Goal: Use online tool/utility: Use online tool/utility

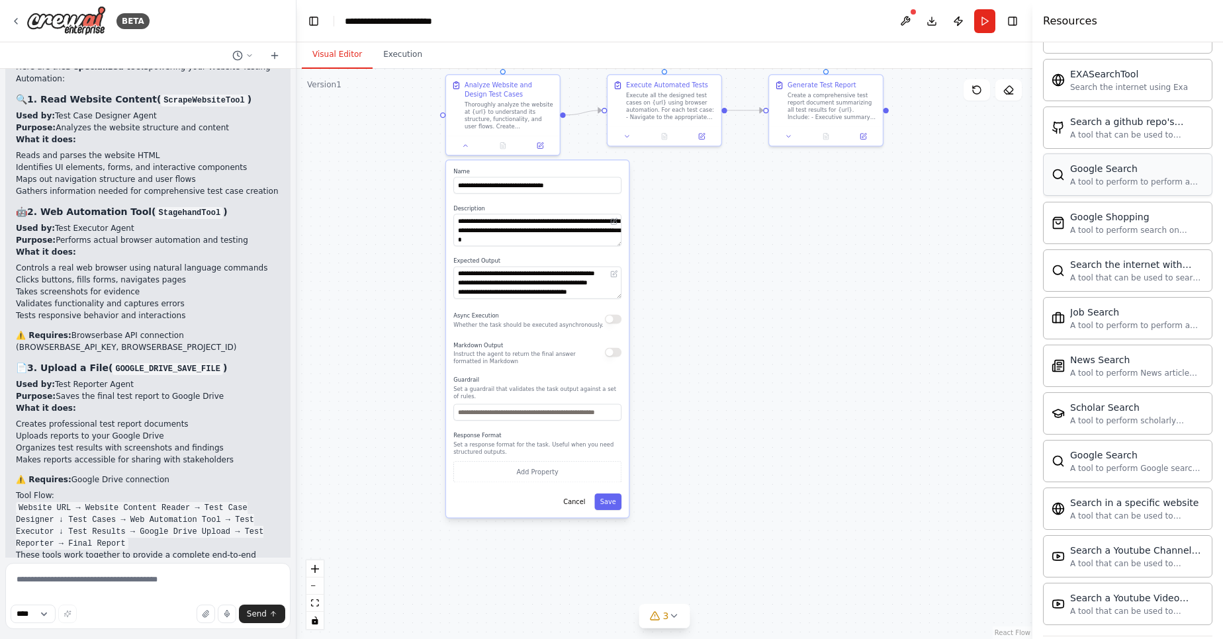
scroll to position [557, 0]
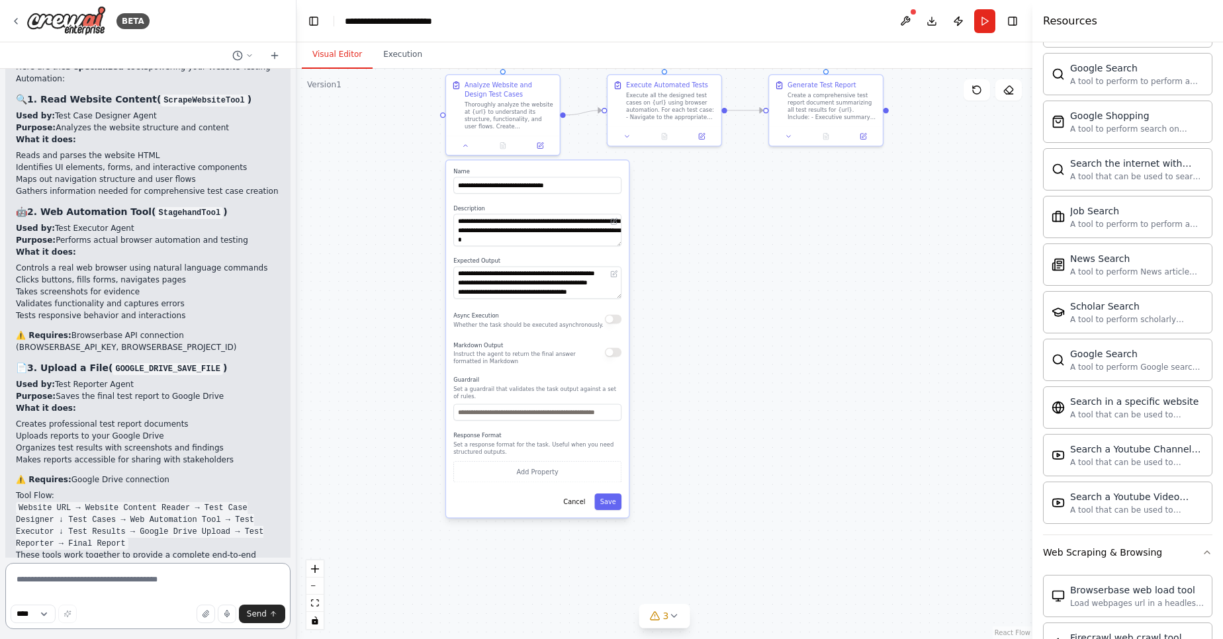
click at [137, 577] on textarea at bounding box center [147, 596] width 285 height 66
click at [137, 578] on textarea at bounding box center [147, 596] width 285 height 66
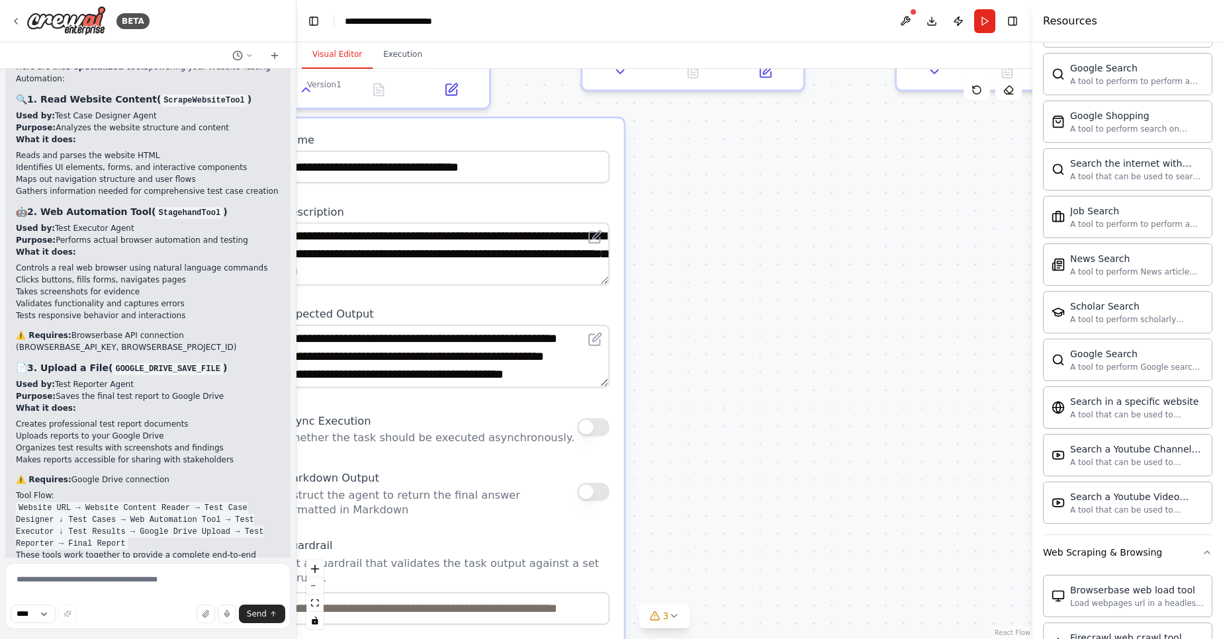
click at [657, 222] on div ".deletable-edge-delete-btn { width: 20px; height: 20px; border: 0px solid #ffff…" at bounding box center [664, 354] width 736 height 570
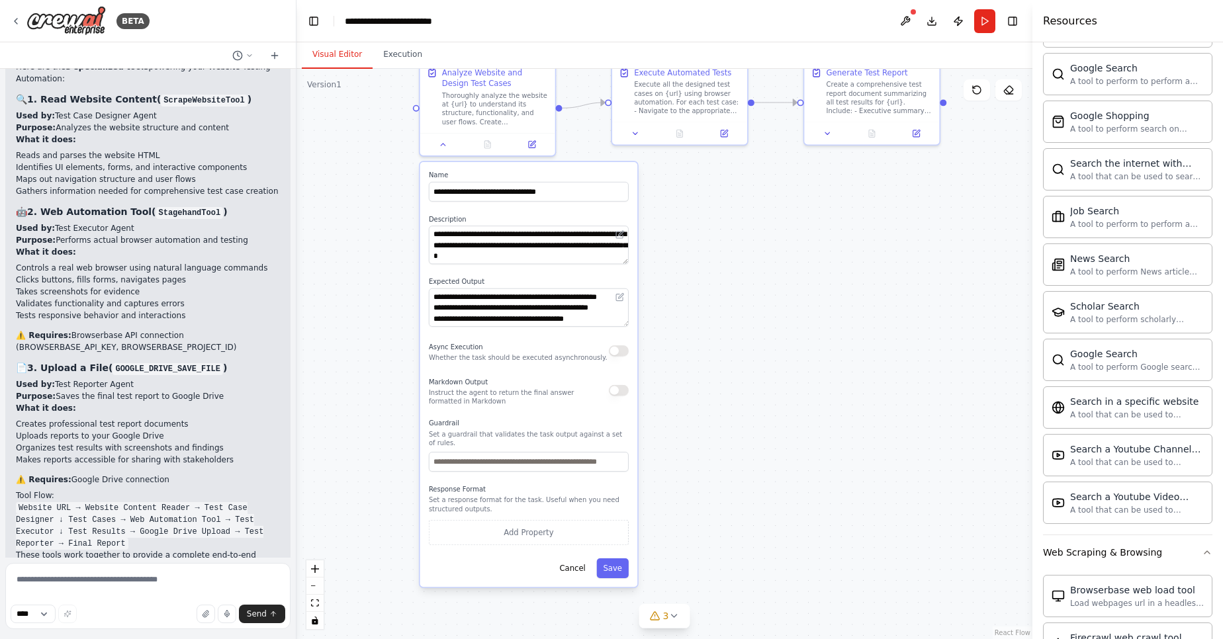
drag, startPoint x: 657, startPoint y: 222, endPoint x: 717, endPoint y: 362, distance: 151.8
click at [661, 236] on div ".deletable-edge-delete-btn { width: 20px; height: 20px; border: 0px solid #ffff…" at bounding box center [664, 354] width 736 height 570
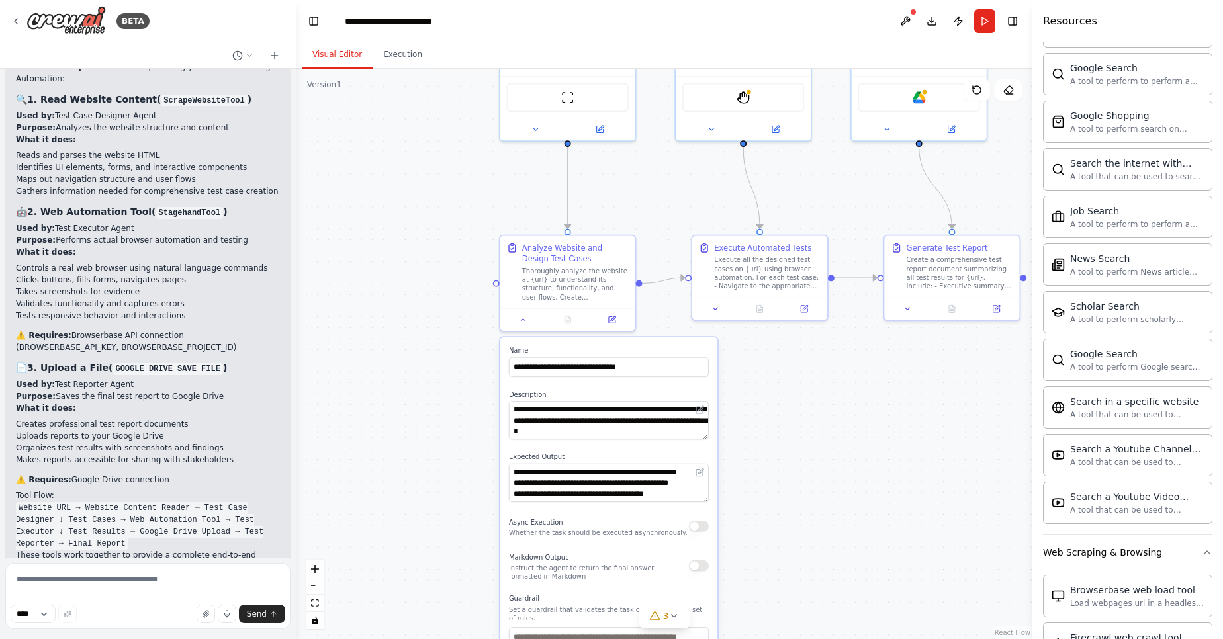
drag, startPoint x: 717, startPoint y: 362, endPoint x: 747, endPoint y: 422, distance: 67.2
click at [747, 422] on div ".deletable-edge-delete-btn { width: 20px; height: 20px; border: 0px solid #ffff…" at bounding box center [664, 354] width 736 height 570
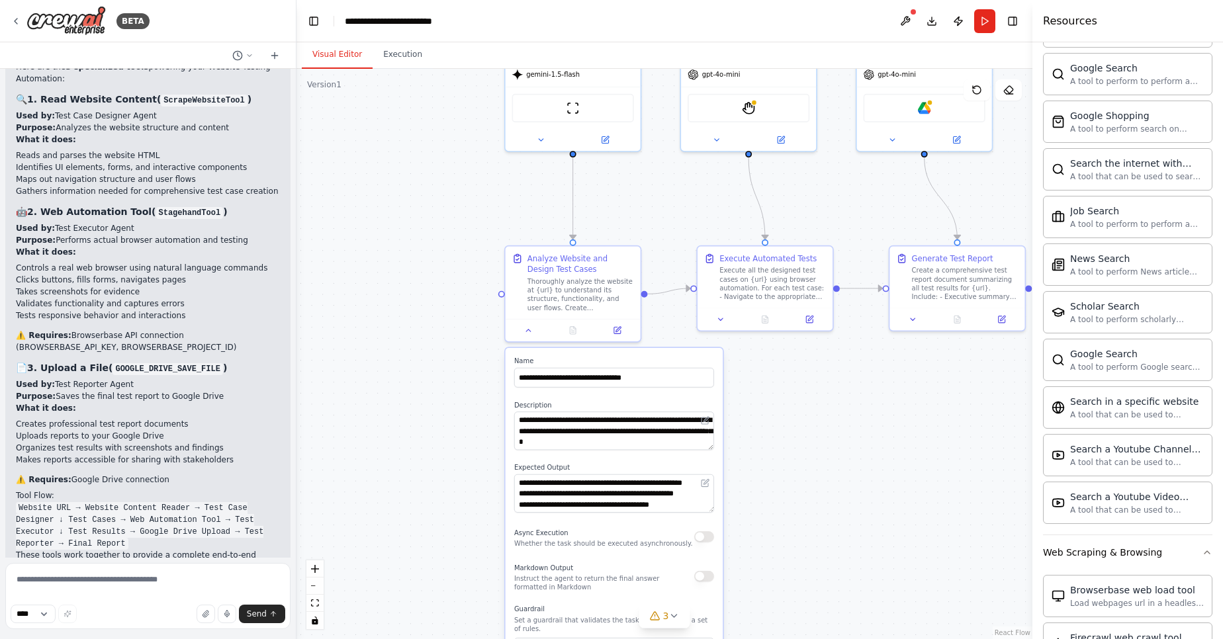
click at [743, 410] on div ".deletable-edge-delete-btn { width: 20px; height: 20px; border: 0px solid #ffff…" at bounding box center [664, 354] width 736 height 570
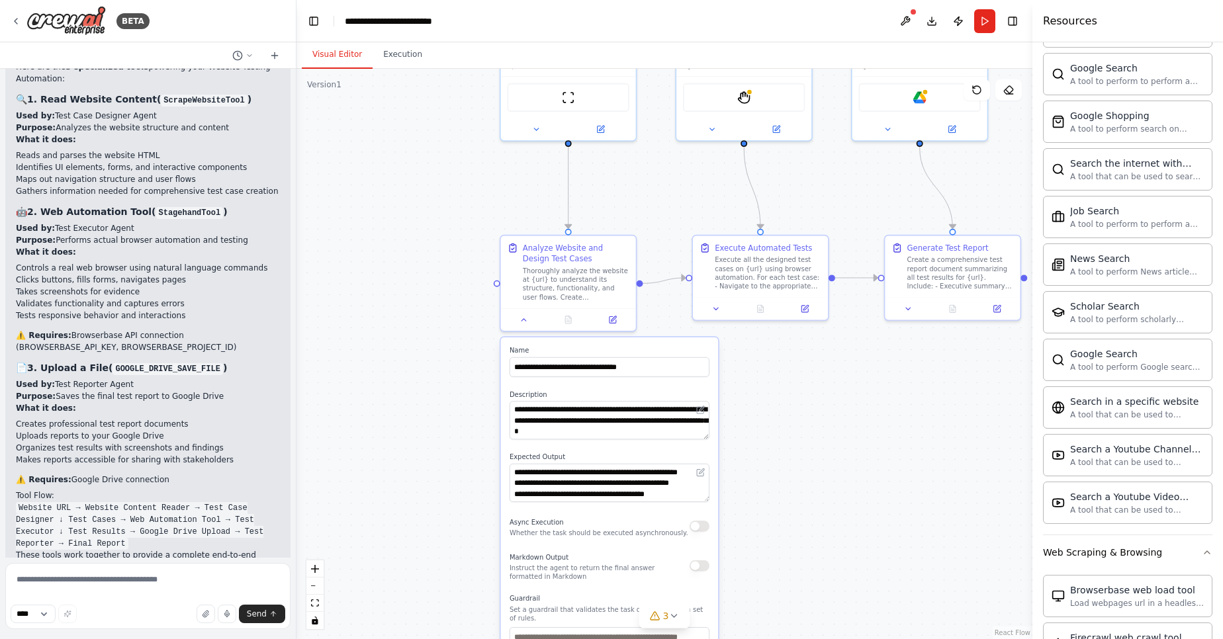
click at [699, 532] on div "Async Execution Whether the task should be executed asynchronously." at bounding box center [610, 527] width 200 height 22
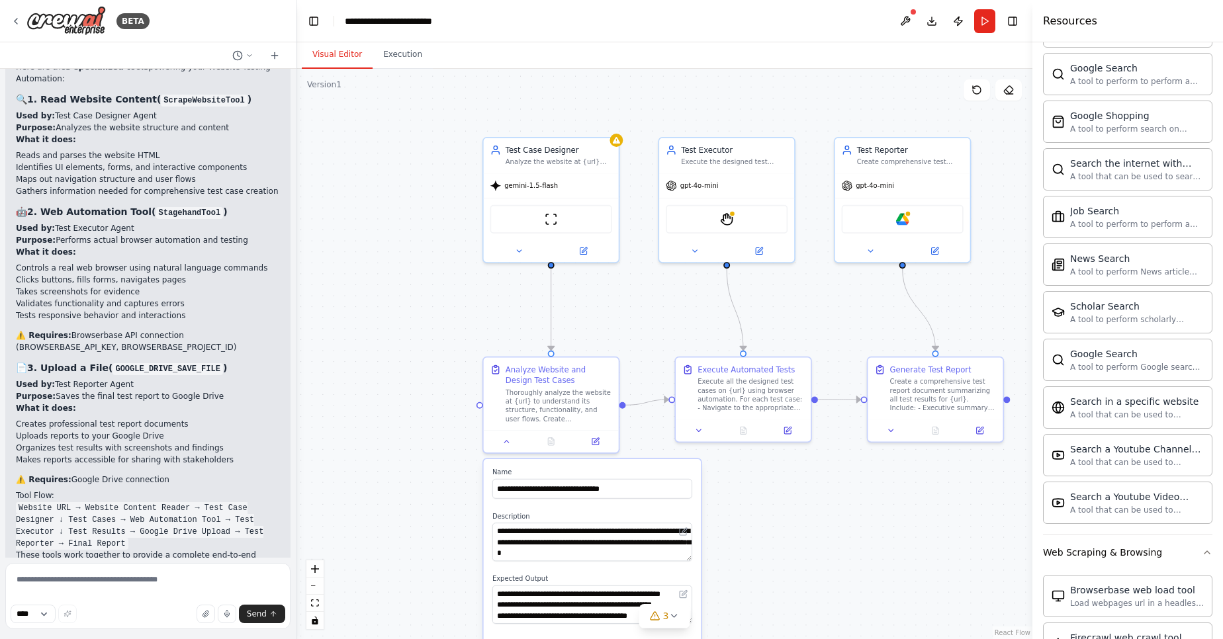
drag, startPoint x: 805, startPoint y: 353, endPoint x: 786, endPoint y: 498, distance: 146.8
click at [787, 486] on div ".deletable-edge-delete-btn { width: 20px; height: 20px; border: 0px solid #ffff…" at bounding box center [664, 354] width 736 height 570
click at [786, 498] on div ".deletable-edge-delete-btn { width: 20px; height: 20px; border: 0px solid #ffff…" at bounding box center [664, 354] width 736 height 570
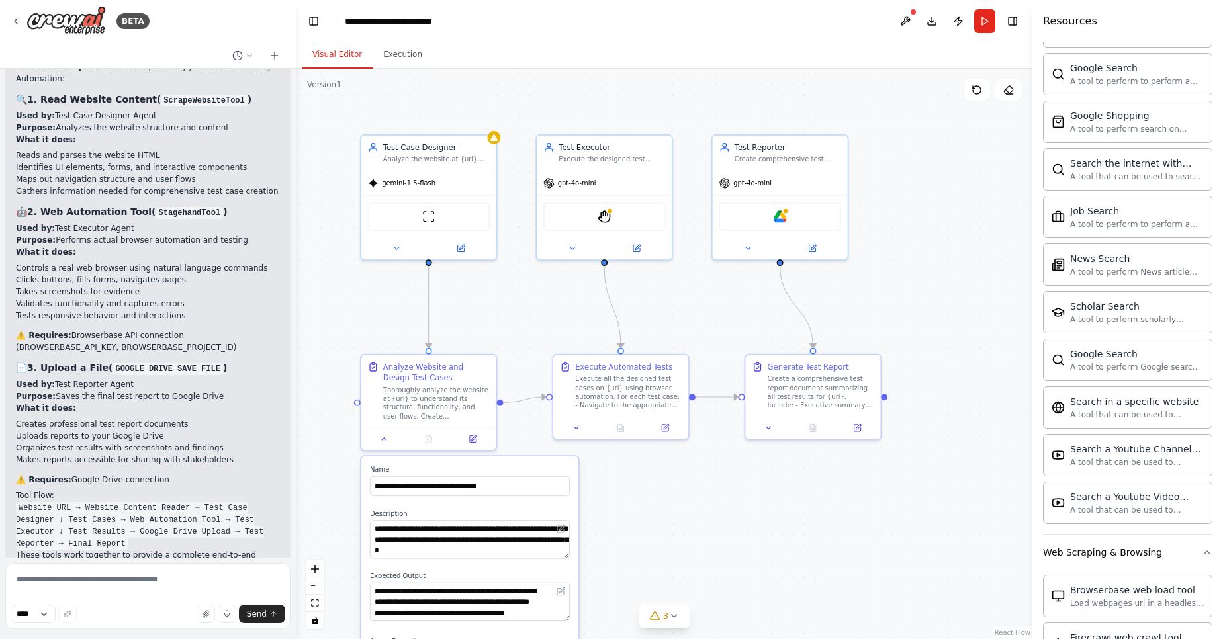
drag, startPoint x: 684, startPoint y: 95, endPoint x: 562, endPoint y: 79, distance: 122.7
click at [562, 79] on div ".deletable-edge-delete-btn { width: 20px; height: 20px; border: 0px solid #ffff…" at bounding box center [664, 354] width 736 height 570
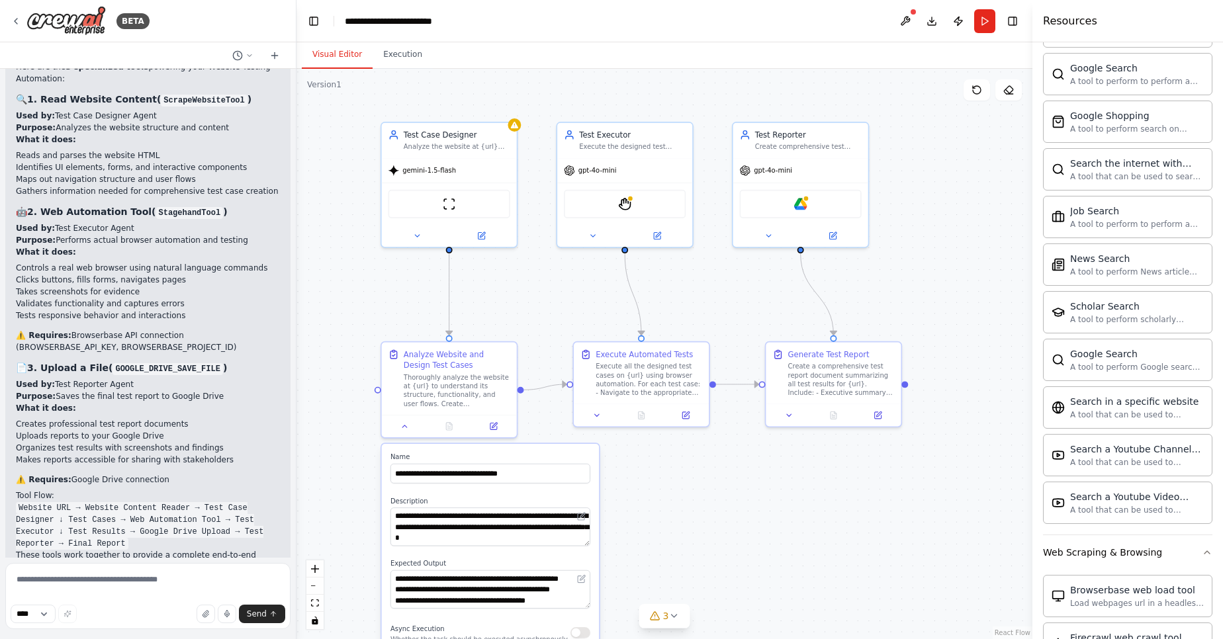
drag, startPoint x: 562, startPoint y: 79, endPoint x: 588, endPoint y: 66, distance: 29.9
click at [588, 66] on div "Visual Editor Execution Version 1 Show Tools Hide Agents .deletable-edge-delete…" at bounding box center [664, 340] width 736 height 597
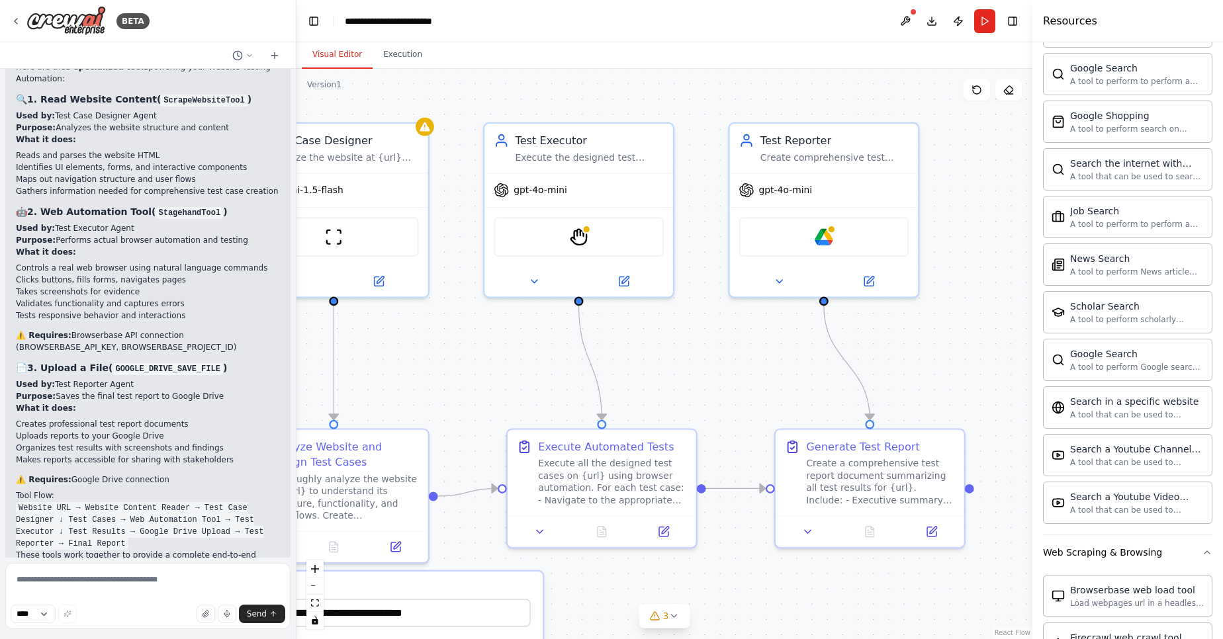
drag, startPoint x: 920, startPoint y: 165, endPoint x: 1001, endPoint y: 203, distance: 89.4
click at [1001, 203] on div ".deletable-edge-delete-btn { width: 20px; height: 20px; border: 0px solid #ffff…" at bounding box center [664, 354] width 736 height 570
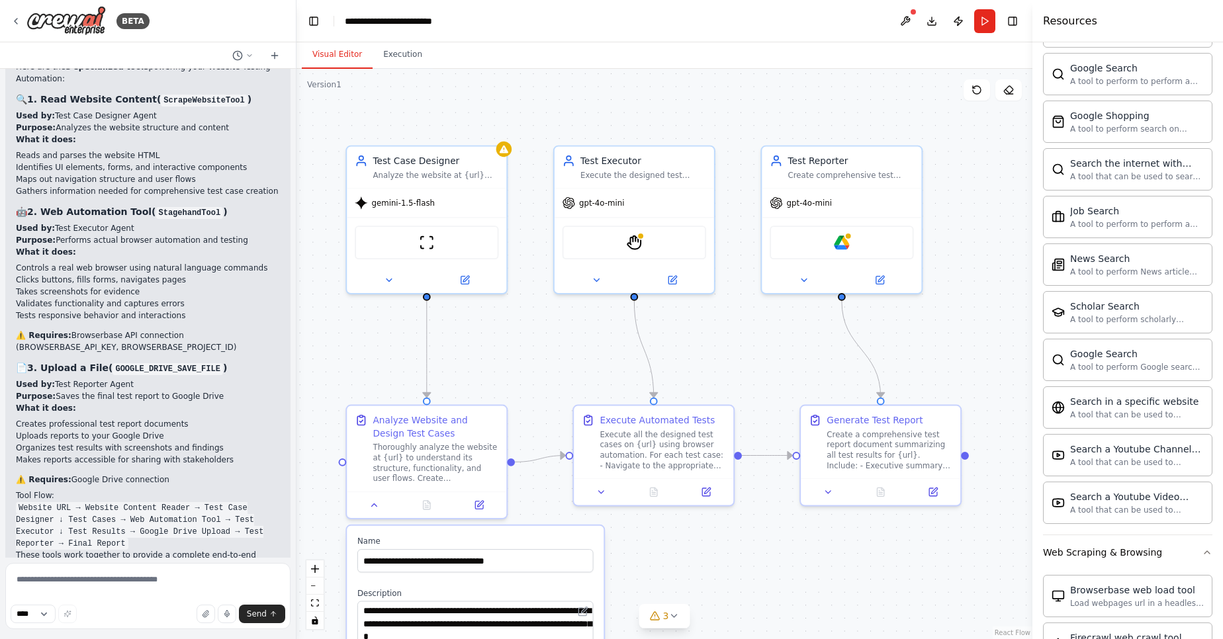
click at [519, 367] on div ".deletable-edge-delete-btn { width: 20px; height: 20px; border: 0px solid #ffff…" at bounding box center [664, 354] width 736 height 570
click at [519, 353] on div ".deletable-edge-delete-btn { width: 20px; height: 20px; border: 0px solid #ffff…" at bounding box center [664, 354] width 736 height 570
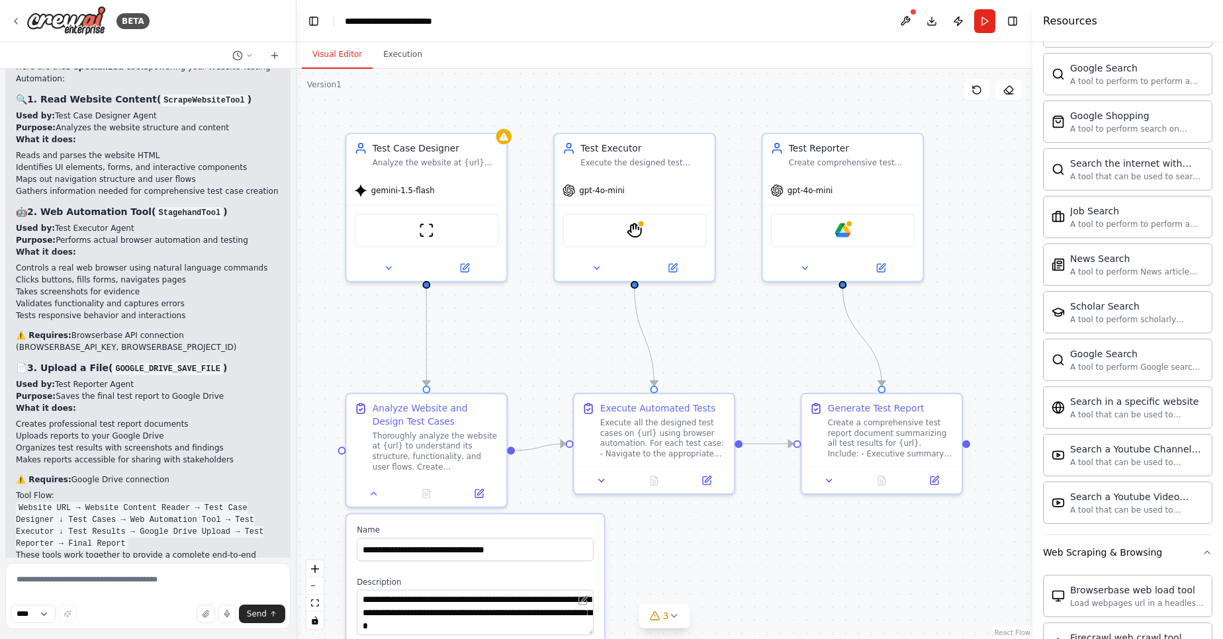
click at [521, 313] on div ".deletable-edge-delete-btn { width: 20px; height: 20px; border: 0px solid #ffff…" at bounding box center [664, 354] width 736 height 570
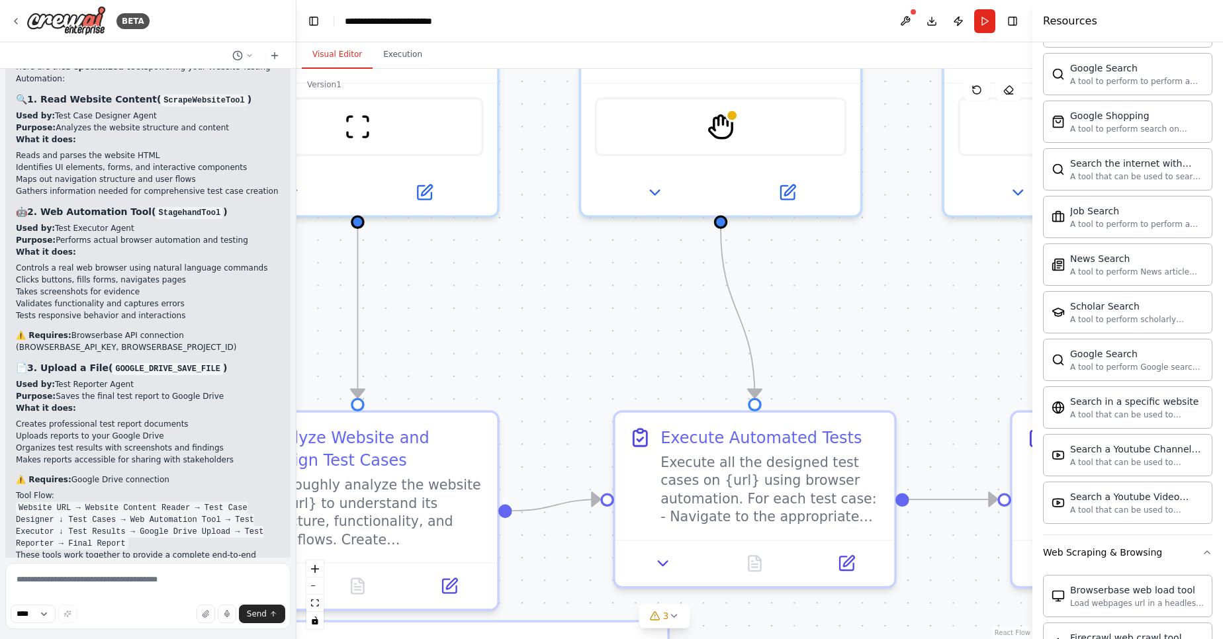
click at [518, 296] on div ".deletable-edge-delete-btn { width: 20px; height: 20px; border: 0px solid #ffff…" at bounding box center [664, 354] width 736 height 570
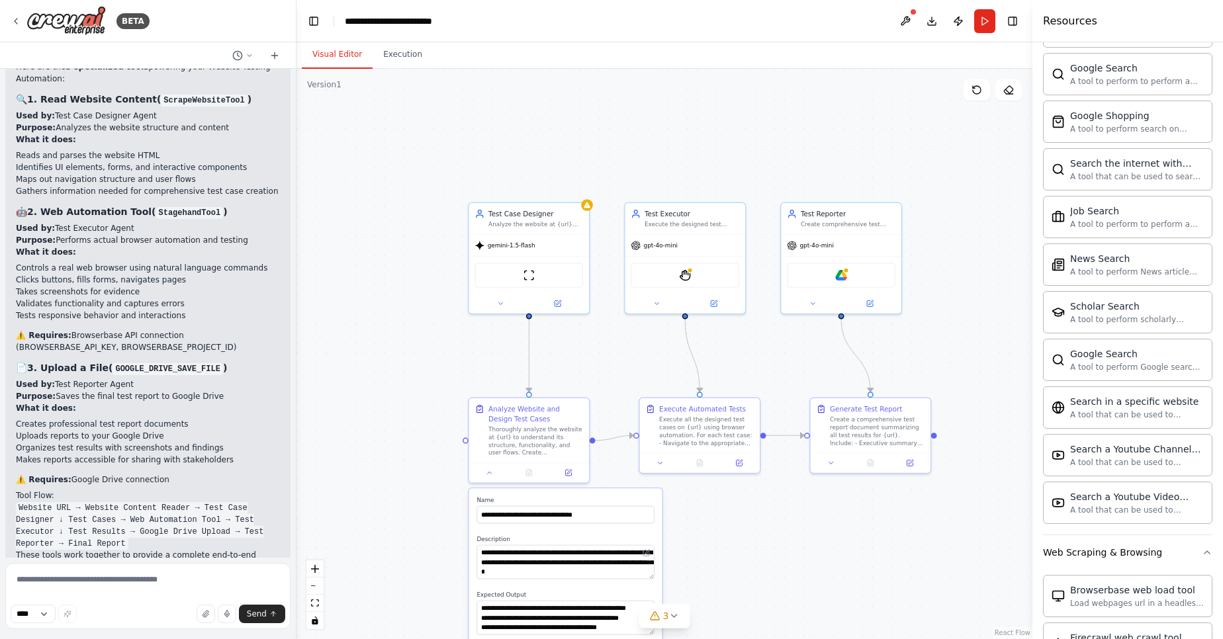
click at [633, 159] on div ".deletable-edge-delete-btn { width: 20px; height: 20px; border: 0px solid #ffff…" at bounding box center [664, 354] width 736 height 570
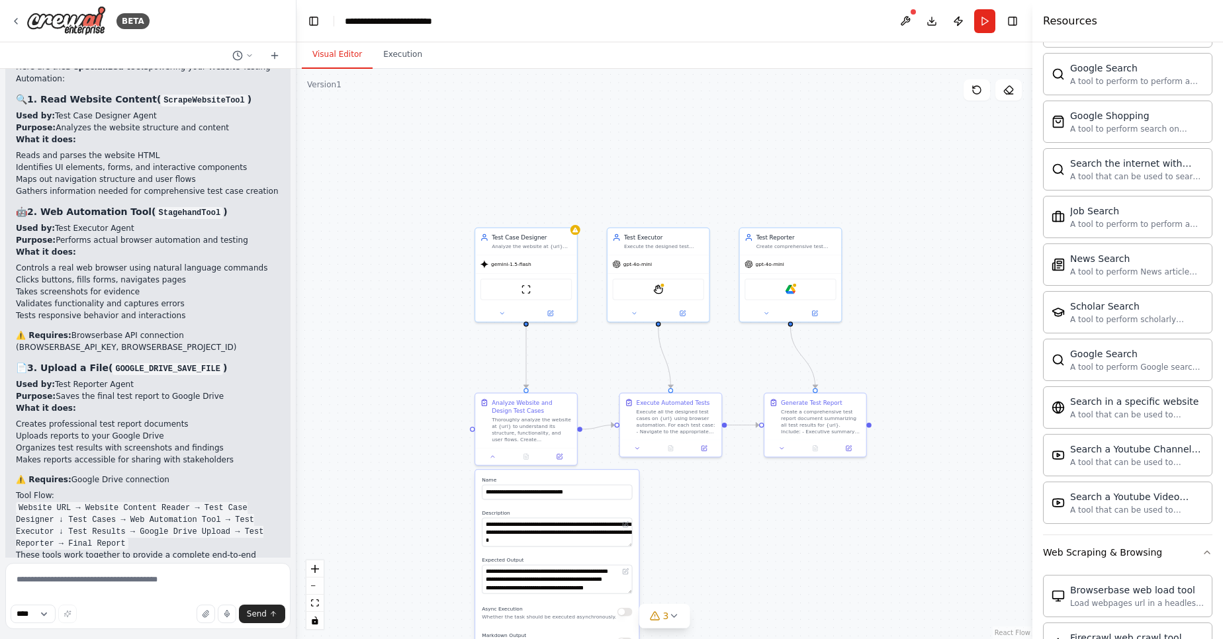
drag, startPoint x: 450, startPoint y: 351, endPoint x: 420, endPoint y: 388, distance: 47.5
click at [420, 388] on div ".deletable-edge-delete-btn { width: 20px; height: 20px; border: 0px solid #ffff…" at bounding box center [664, 354] width 736 height 570
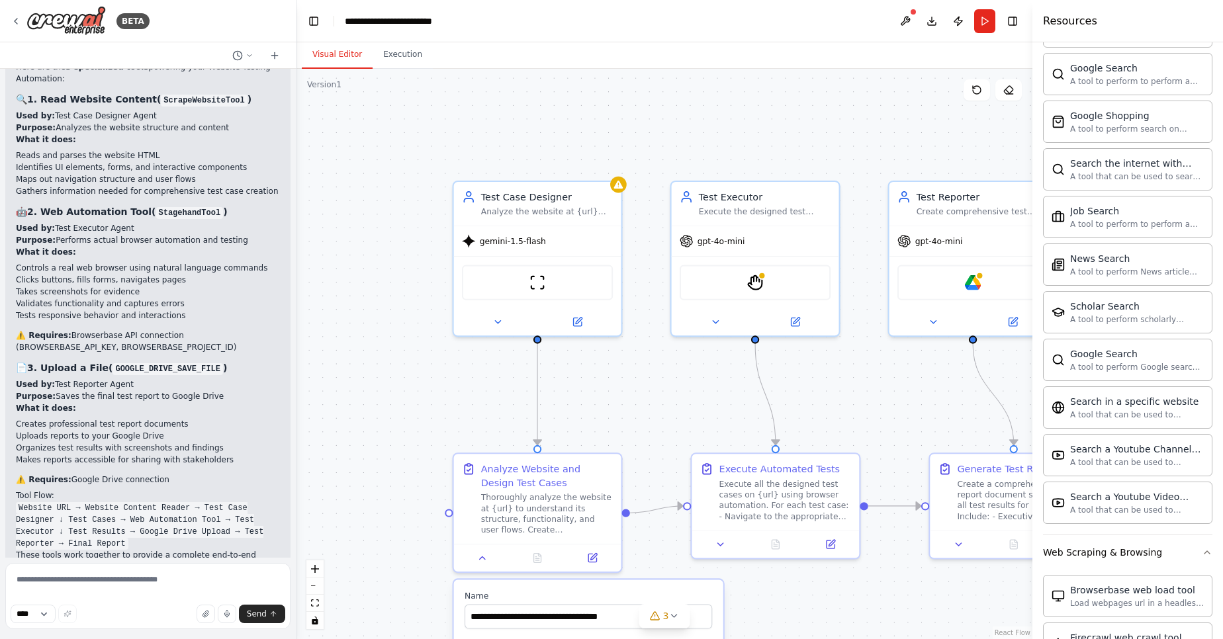
drag, startPoint x: 872, startPoint y: 114, endPoint x: 745, endPoint y: 129, distance: 128.0
click at [745, 129] on div ".deletable-edge-delete-btn { width: 20px; height: 20px; border: 0px solid #ffff…" at bounding box center [664, 354] width 736 height 570
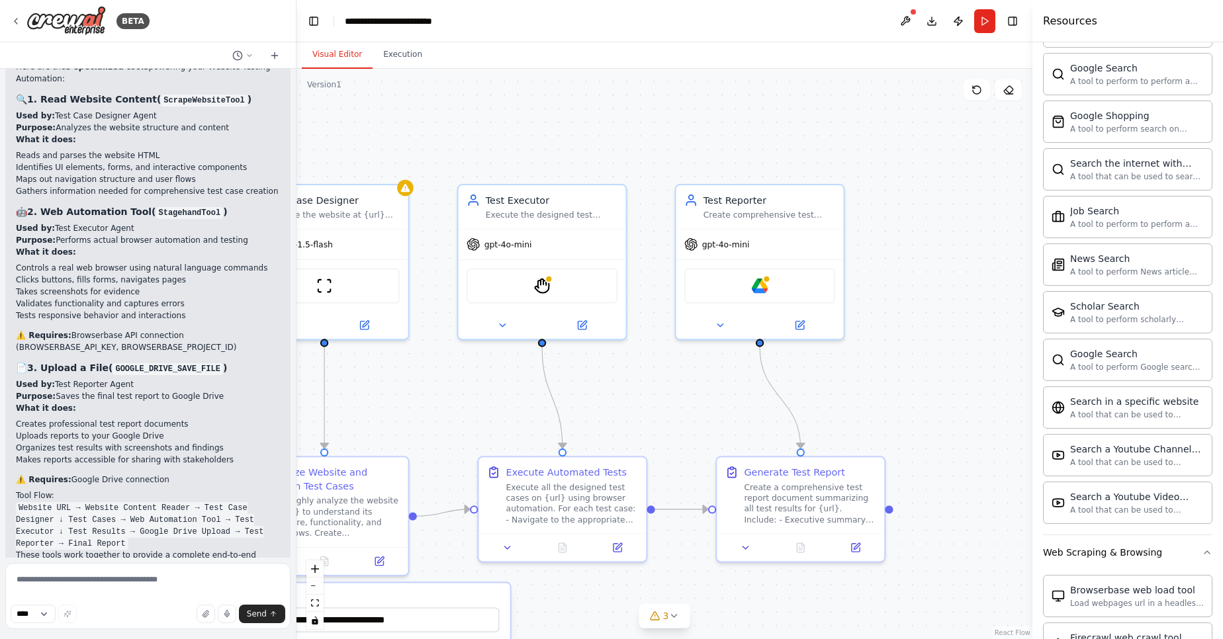
drag, startPoint x: 745, startPoint y: 129, endPoint x: 658, endPoint y: 117, distance: 86.9
click at [658, 117] on div ".deletable-edge-delete-btn { width: 20px; height: 20px; border: 0px solid #ffff…" at bounding box center [664, 354] width 736 height 570
drag, startPoint x: 551, startPoint y: 119, endPoint x: 660, endPoint y: 81, distance: 114.9
click at [655, 84] on div ".deletable-edge-delete-btn { width: 20px; height: 20px; border: 0px solid #ffff…" at bounding box center [664, 354] width 736 height 570
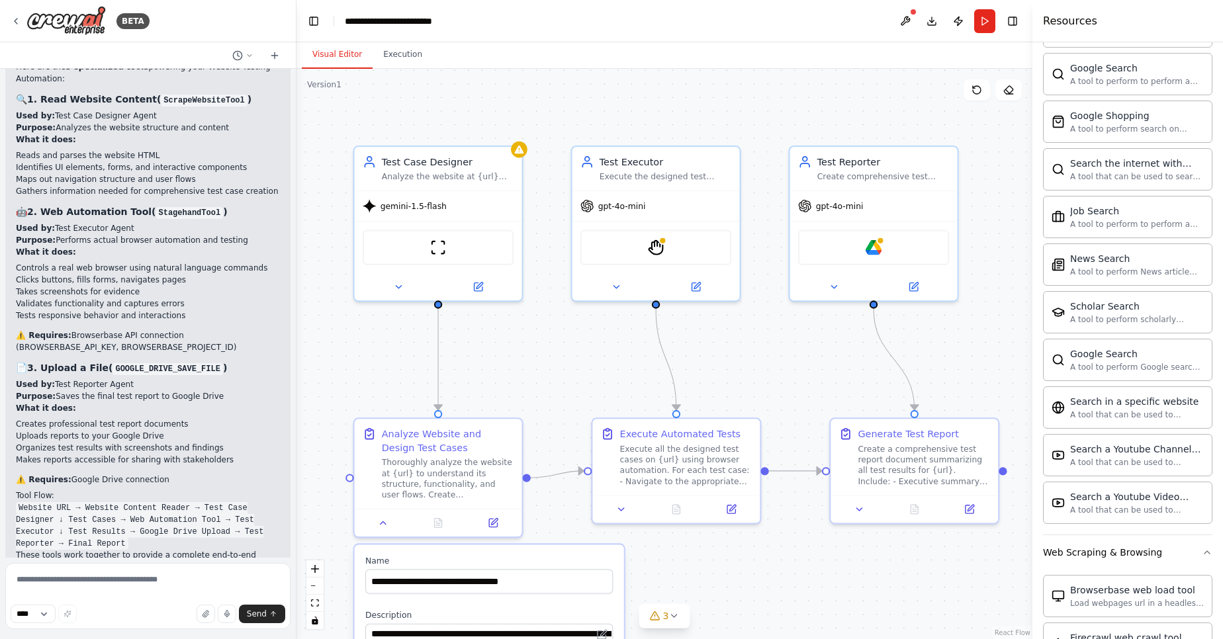
drag, startPoint x: 706, startPoint y: 72, endPoint x: 736, endPoint y: 68, distance: 30.0
click at [736, 68] on div "Visual Editor Execution Version 1 Show Tools Hide Agents .deletable-edge-delete…" at bounding box center [664, 340] width 736 height 597
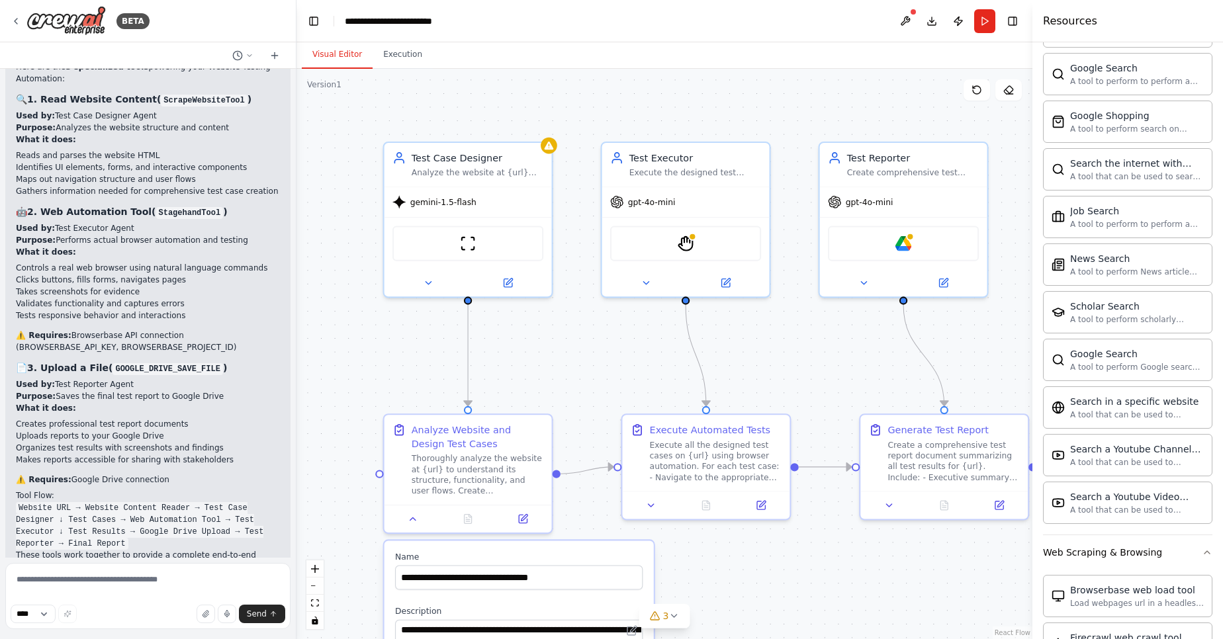
click at [734, 69] on div "Visual Editor Execution Version 1 Show Tools Hide Agents .deletable-edge-delete…" at bounding box center [664, 340] width 736 height 597
click at [733, 69] on div ".deletable-edge-delete-btn { width: 20px; height: 20px; border: 0px solid #ffff…" at bounding box center [664, 354] width 736 height 570
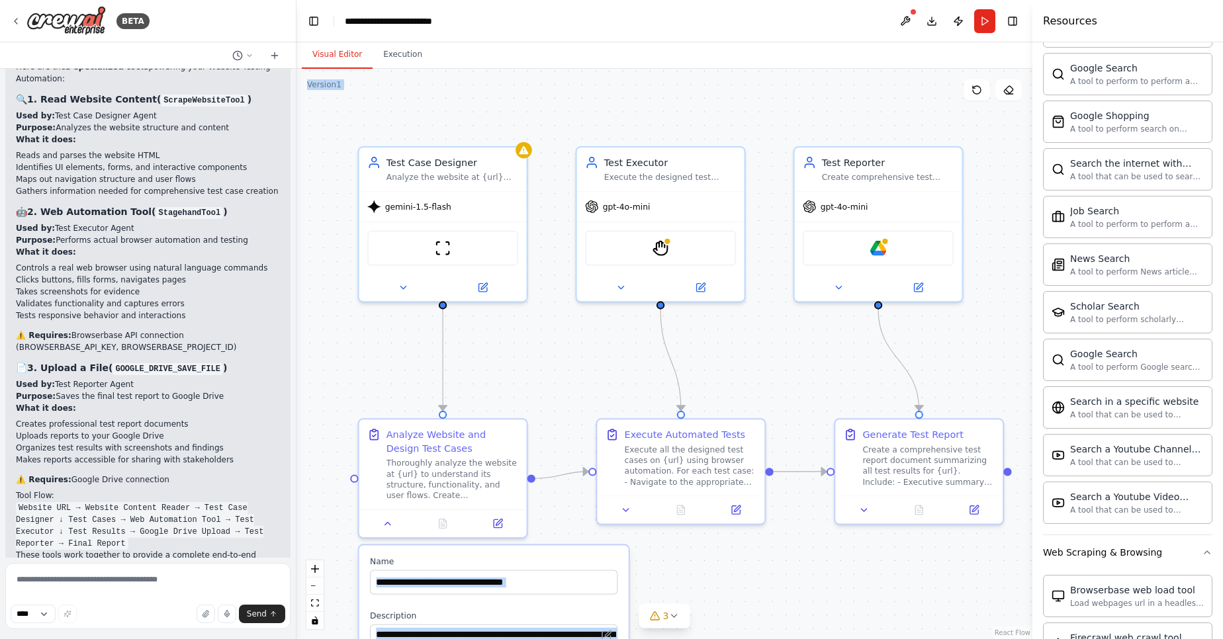
click at [700, 75] on div ".deletable-edge-delete-btn { width: 20px; height: 20px; border: 0px solid #ffff…" at bounding box center [664, 354] width 736 height 570
